Goal: Information Seeking & Learning: Find specific fact

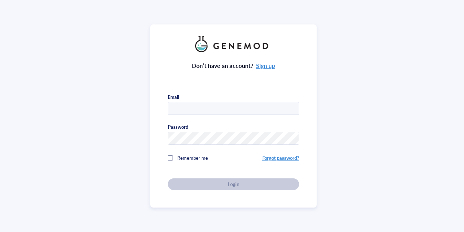
type input "tzengeya@arobiotx.com"
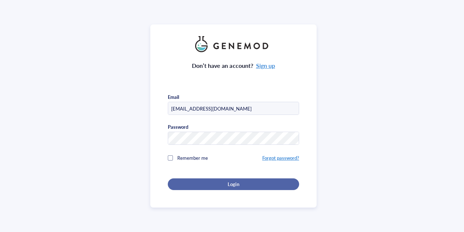
click at [202, 185] on div "Login" at bounding box center [233, 184] width 108 height 7
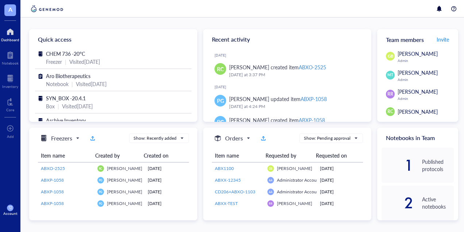
click at [11, 36] on div at bounding box center [10, 32] width 18 height 12
click at [80, 7] on div at bounding box center [243, 9] width 446 height 18
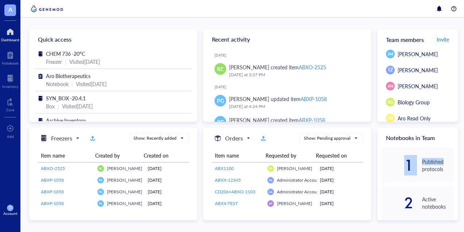
scroll to position [0, 2]
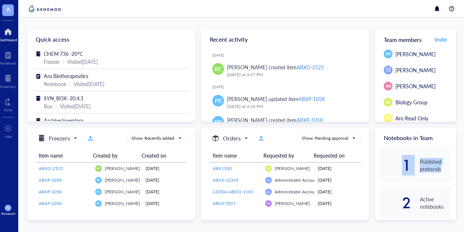
drag, startPoint x: 460, startPoint y: 142, endPoint x: 458, endPoint y: 166, distance: 24.1
click at [458, 166] on div "Quick access CHEM 736 -20°C Freezer | Visited 5 months ago Aro Biotherapeutics …" at bounding box center [241, 125] width 446 height 214
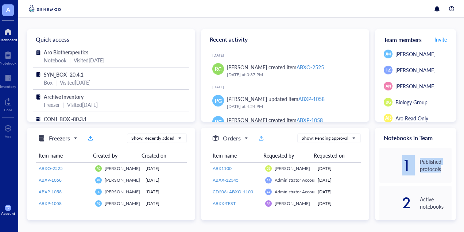
scroll to position [24, 0]
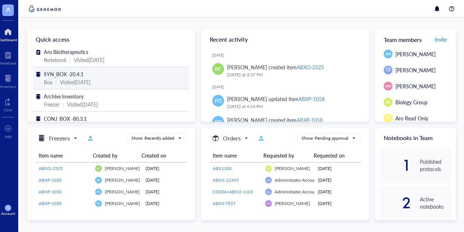
click at [75, 71] on span "SYN_BOX -20.4.1" at bounding box center [64, 73] width 40 height 7
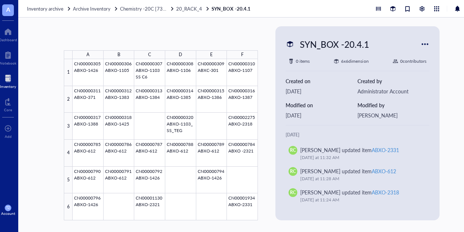
click at [9, 79] on div at bounding box center [8, 79] width 16 height 12
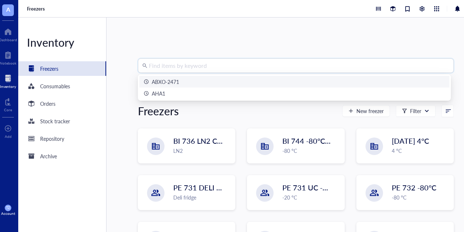
click at [174, 65] on input "search" at bounding box center [299, 66] width 301 height 14
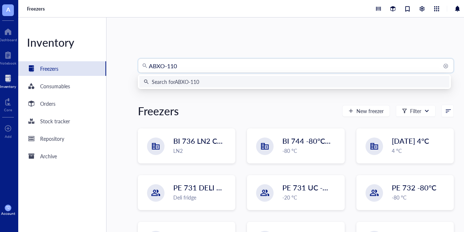
type input "ABXO-1103"
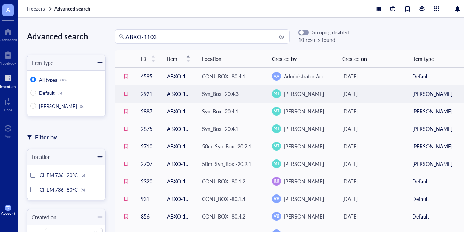
click at [176, 94] on td "ABXO-1103" at bounding box center [178, 94] width 35 height 18
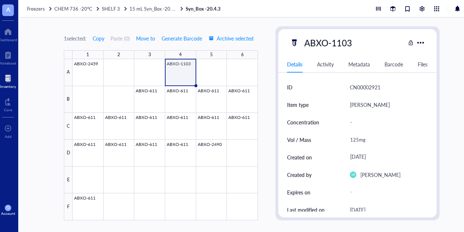
click at [187, 66] on div at bounding box center [165, 139] width 185 height 161
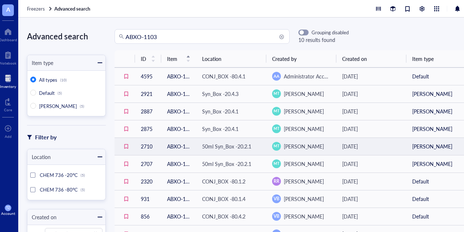
click at [179, 148] on td "ABXO-1103" at bounding box center [178, 146] width 35 height 18
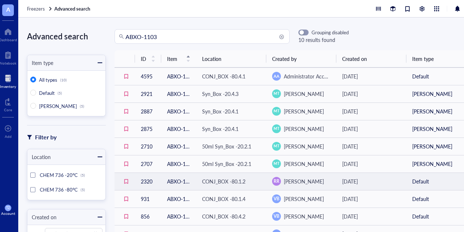
click at [179, 183] on td "ABXO-1103" at bounding box center [178, 181] width 35 height 18
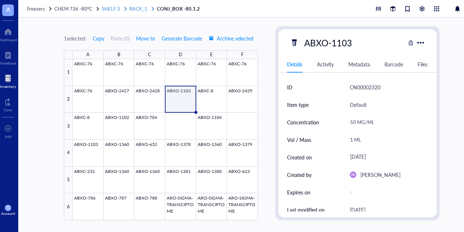
click at [138, 9] on span "RACK_1" at bounding box center [138, 8] width 18 height 7
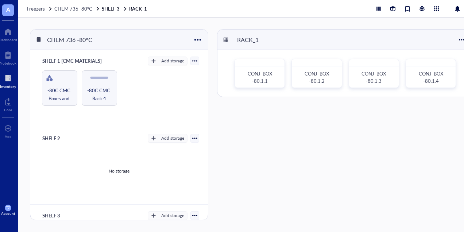
click at [9, 78] on div at bounding box center [8, 79] width 16 height 12
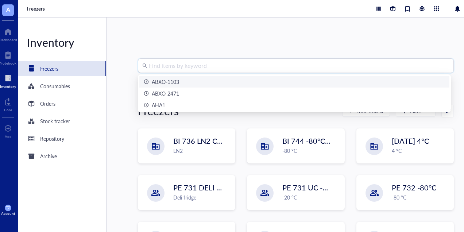
click at [158, 72] on input "search" at bounding box center [299, 66] width 301 height 14
click at [166, 82] on div "ABXO-1103" at bounding box center [165, 82] width 27 height 8
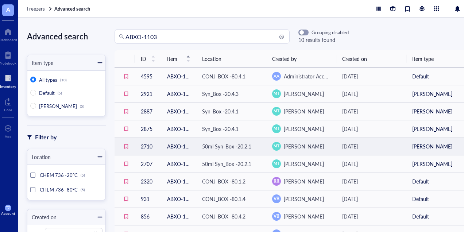
click at [178, 144] on td "ABXO-1103" at bounding box center [178, 146] width 35 height 18
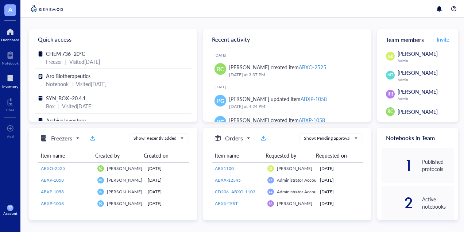
click at [9, 79] on div at bounding box center [10, 79] width 16 height 12
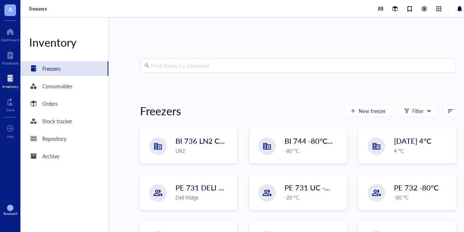
click at [219, 70] on input "search" at bounding box center [301, 66] width 301 height 14
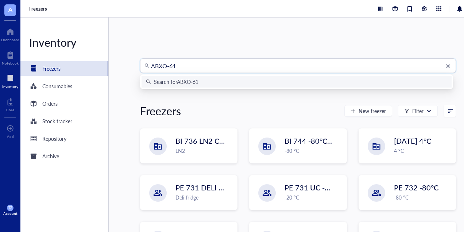
type input "ABXO-611"
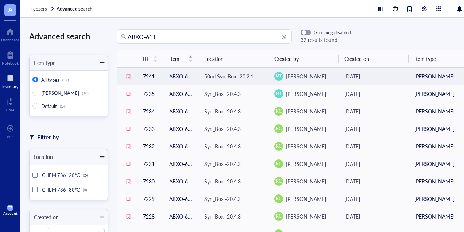
click at [162, 77] on td "7241" at bounding box center [150, 76] width 26 height 18
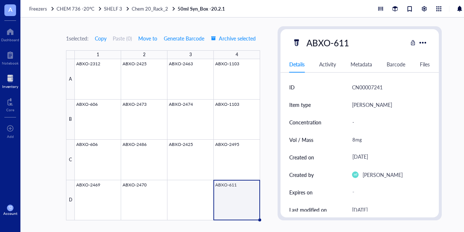
click at [11, 79] on div at bounding box center [10, 79] width 16 height 12
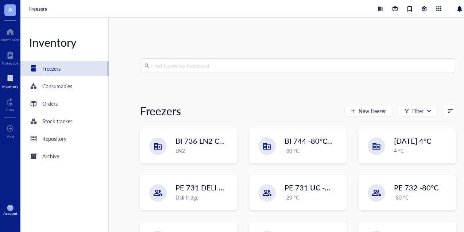
click at [197, 70] on input "search" at bounding box center [301, 66] width 301 height 14
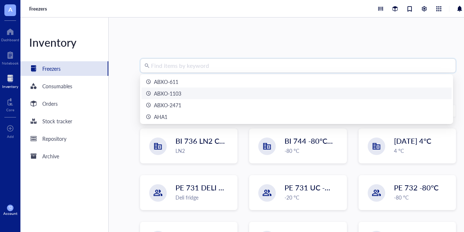
click at [179, 92] on div "ABXO-1103" at bounding box center [167, 93] width 27 height 8
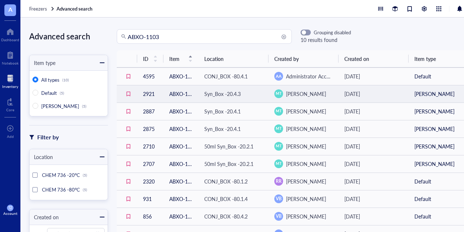
click at [182, 101] on td "ABXO-1103" at bounding box center [180, 94] width 35 height 18
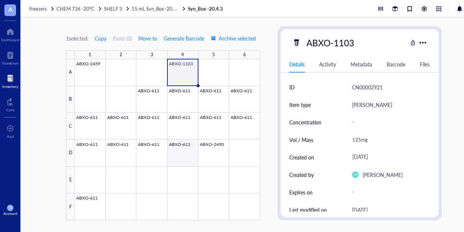
click at [185, 144] on div at bounding box center [167, 139] width 185 height 161
